Goal: Check status

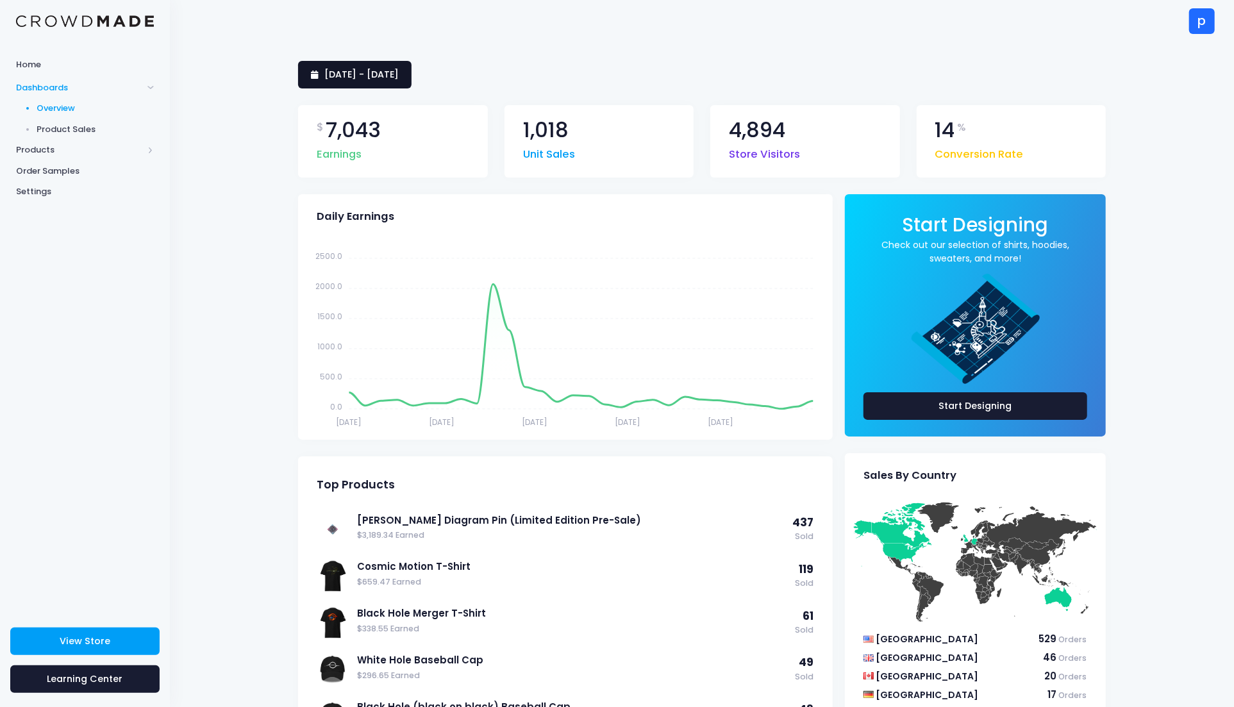
click at [399, 78] on span "[DATE] - [DATE]" at bounding box center [361, 74] width 74 height 13
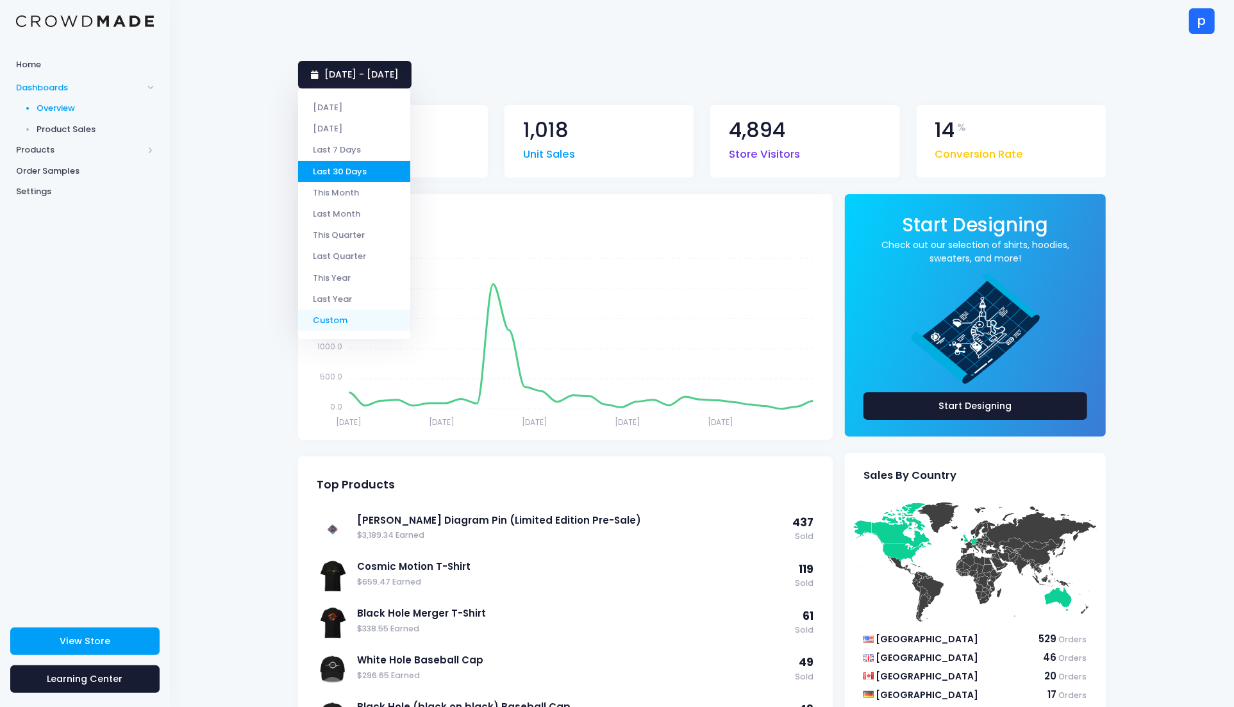
click at [381, 315] on li "Custom" at bounding box center [354, 320] width 112 height 21
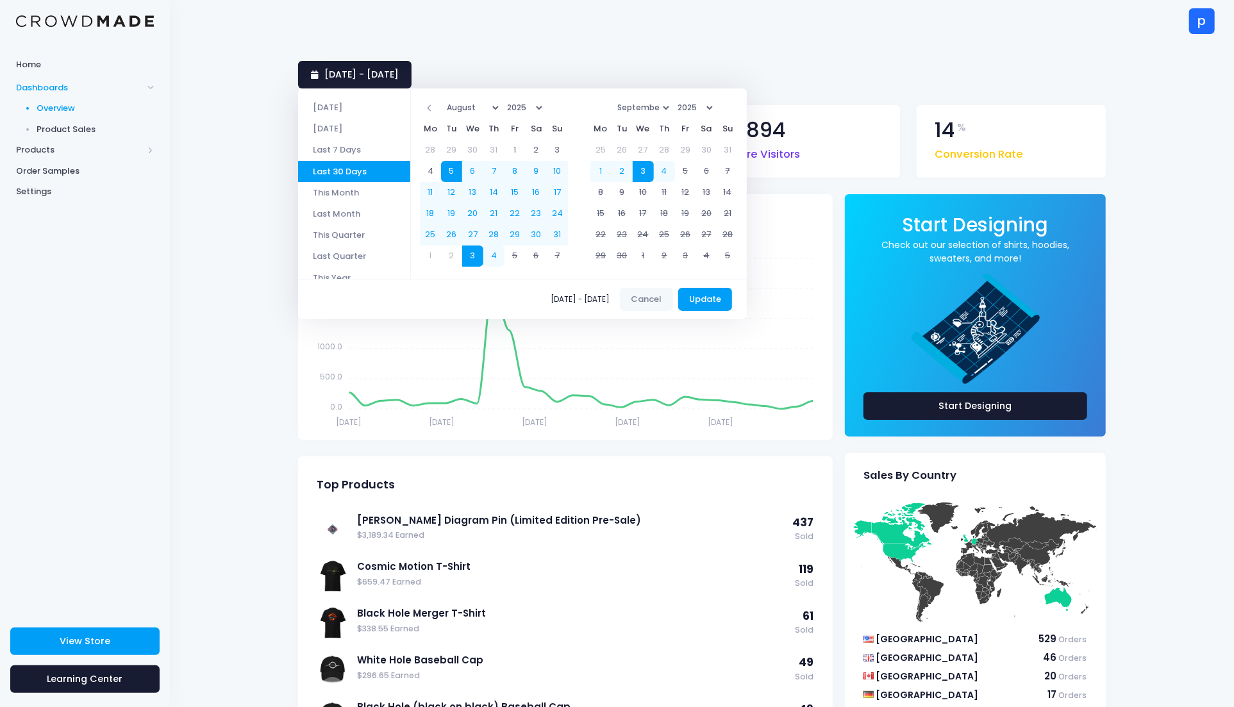
click at [466, 106] on select "January February March April May June July August September October November De…" at bounding box center [472, 107] width 58 height 19
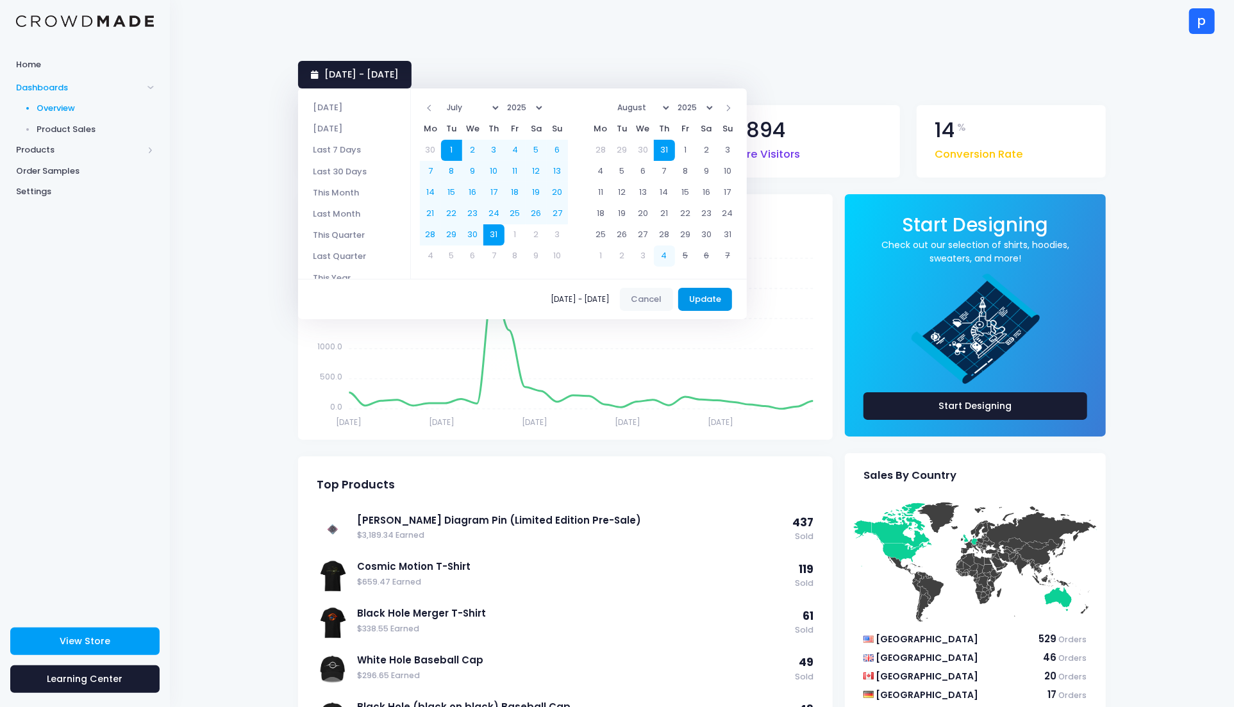
click at [715, 297] on button "Update" at bounding box center [705, 299] width 54 height 23
